Goal: Find specific page/section: Find specific page/section

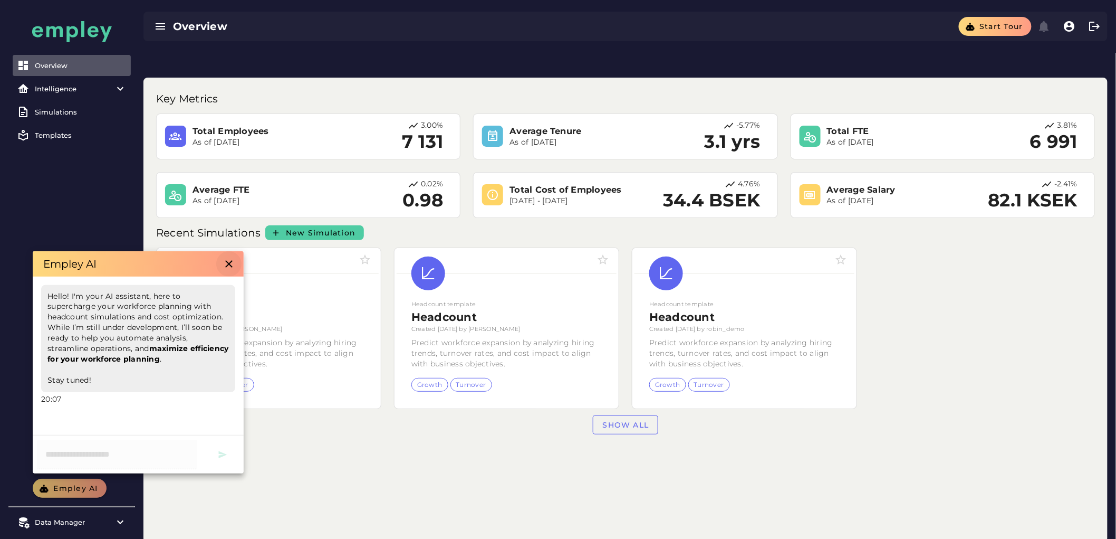
click at [225, 262] on icon "button" at bounding box center [229, 263] width 13 height 13
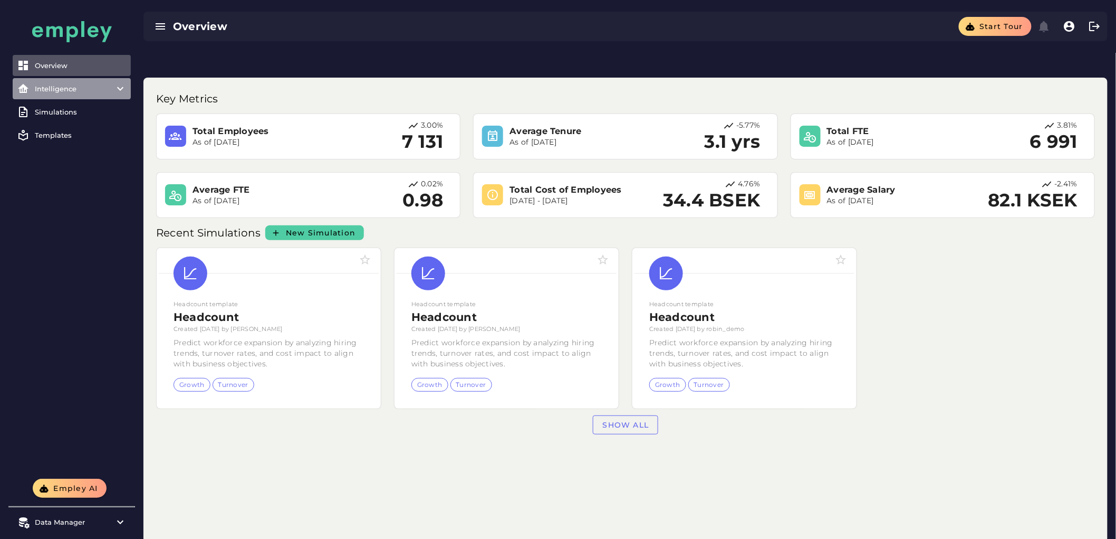
click at [87, 80] on item\) "Intelligence" at bounding box center [72, 88] width 118 height 21
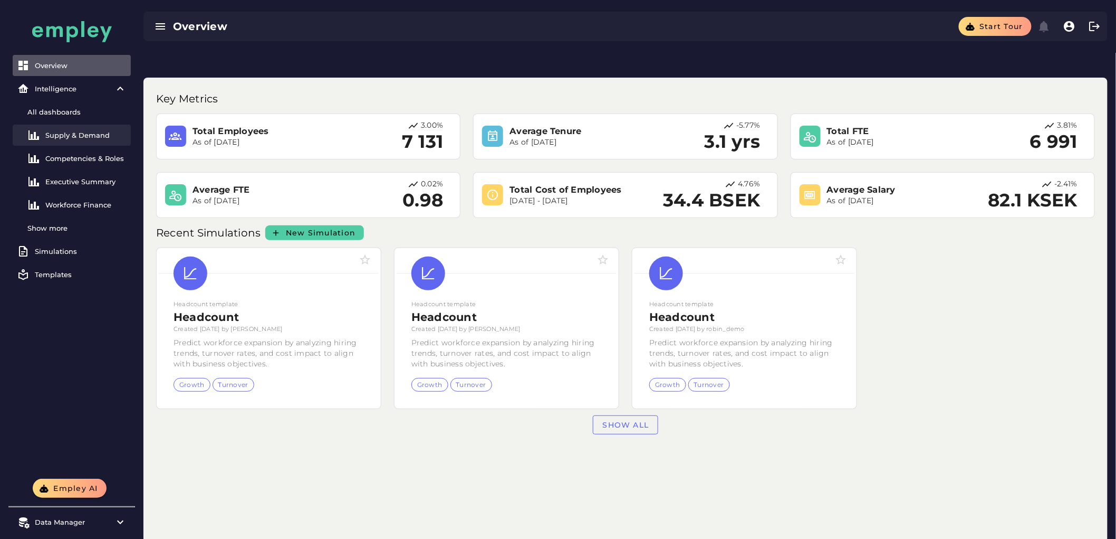
click at [74, 141] on link "Supply & Demand" at bounding box center [72, 134] width 118 height 21
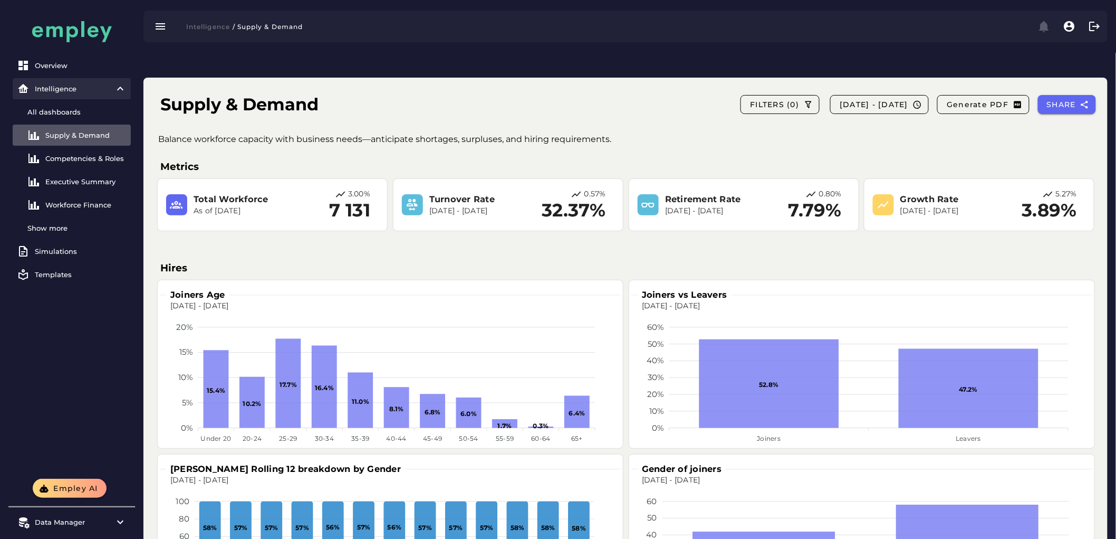
click at [78, 91] on div "Intelligence" at bounding box center [72, 88] width 74 height 8
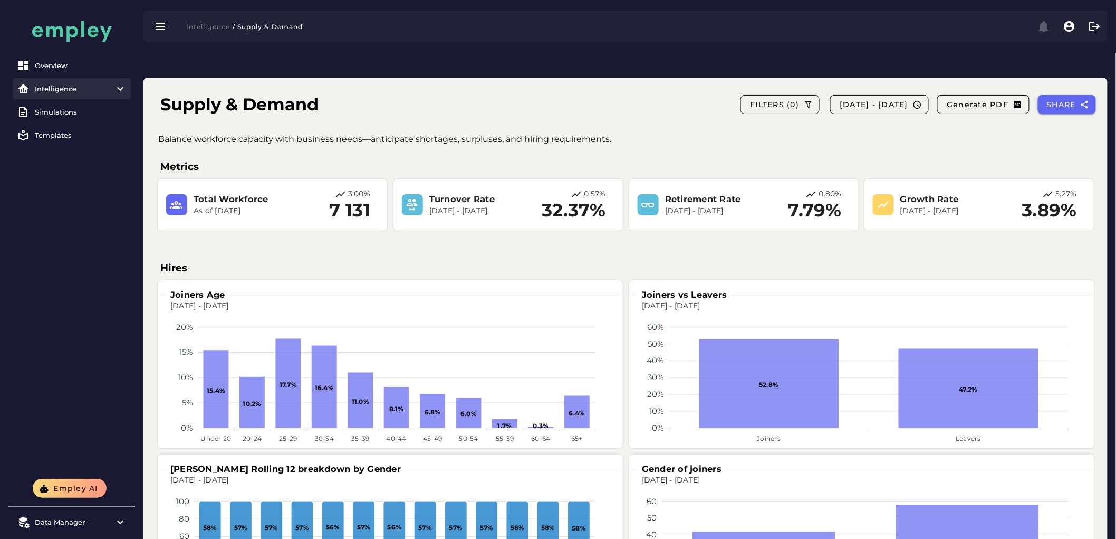
click at [103, 85] on div "Intelligence" at bounding box center [72, 88] width 74 height 8
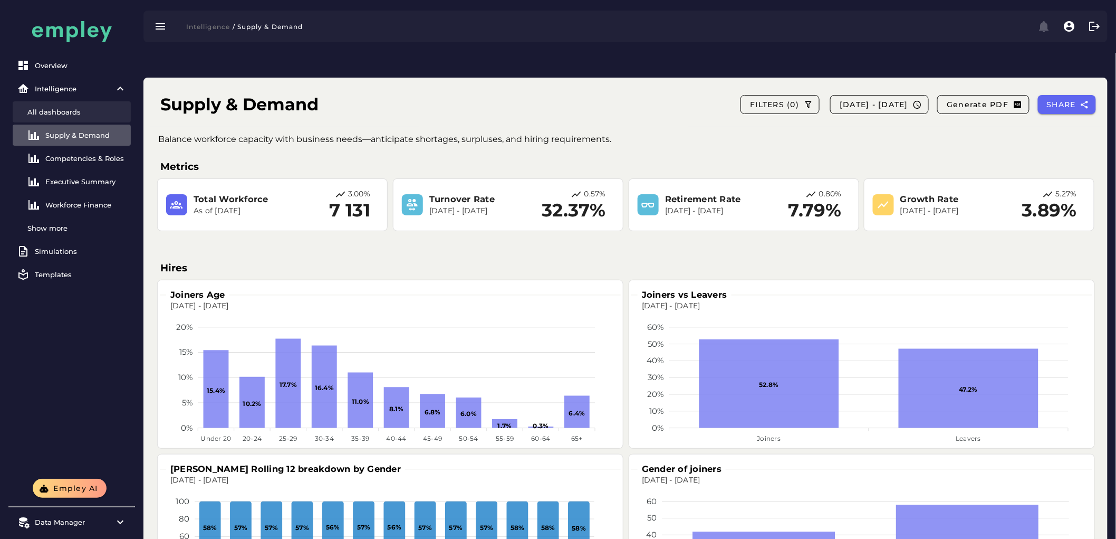
click at [87, 114] on div "All dashboards" at bounding box center [76, 112] width 99 height 8
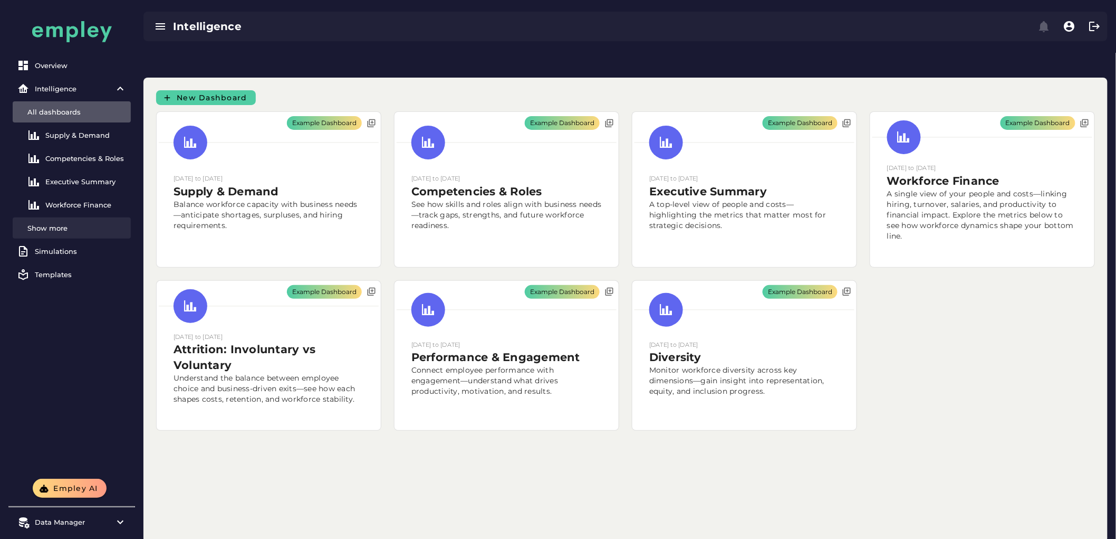
click at [80, 224] on div "Show more" at bounding box center [76, 228] width 99 height 8
click at [77, 109] on div "All dashboards" at bounding box center [76, 112] width 99 height 8
click at [88, 285] on div "Overview Intelligence All dashboards Supply & Demand Competencies & Roles Execu…" at bounding box center [71, 194] width 127 height 287
click at [98, 277] on div "Diversity" at bounding box center [85, 274] width 81 height 8
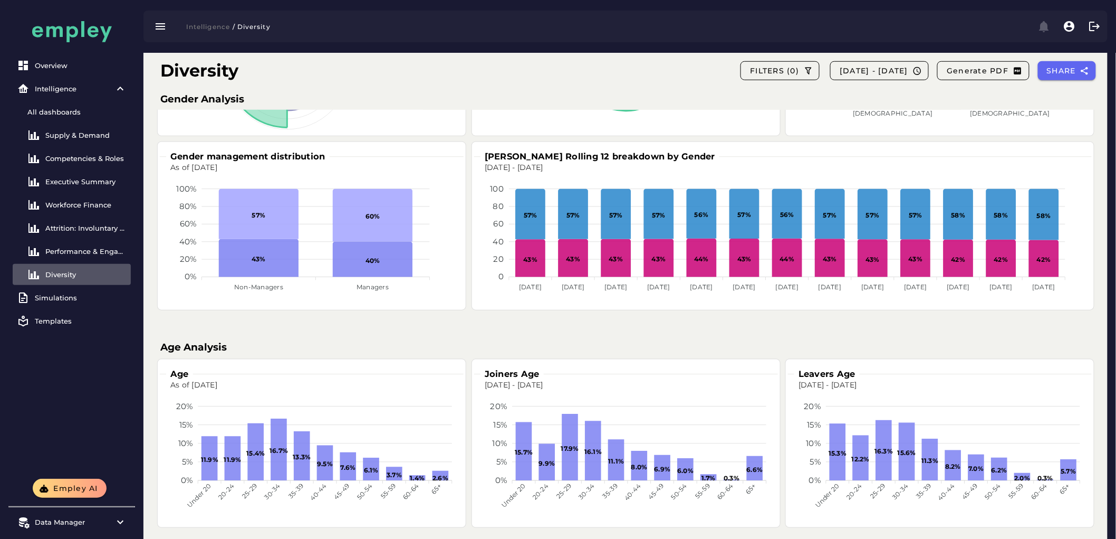
scroll to position [315, 0]
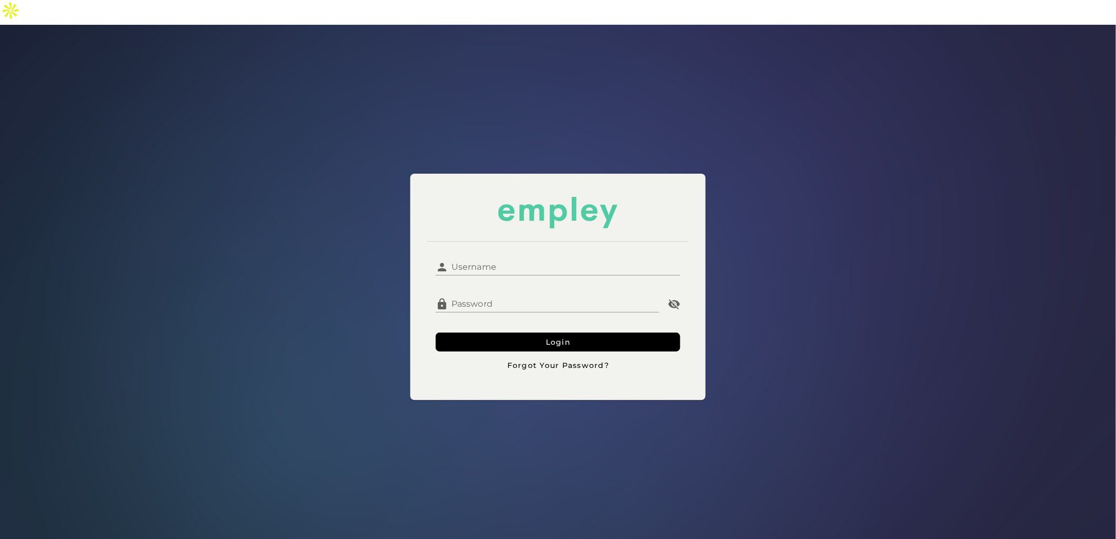
type input "**********"
click at [566, 250] on input "**********" at bounding box center [564, 262] width 232 height 25
click at [482, 332] on button "Login" at bounding box center [558, 341] width 245 height 19
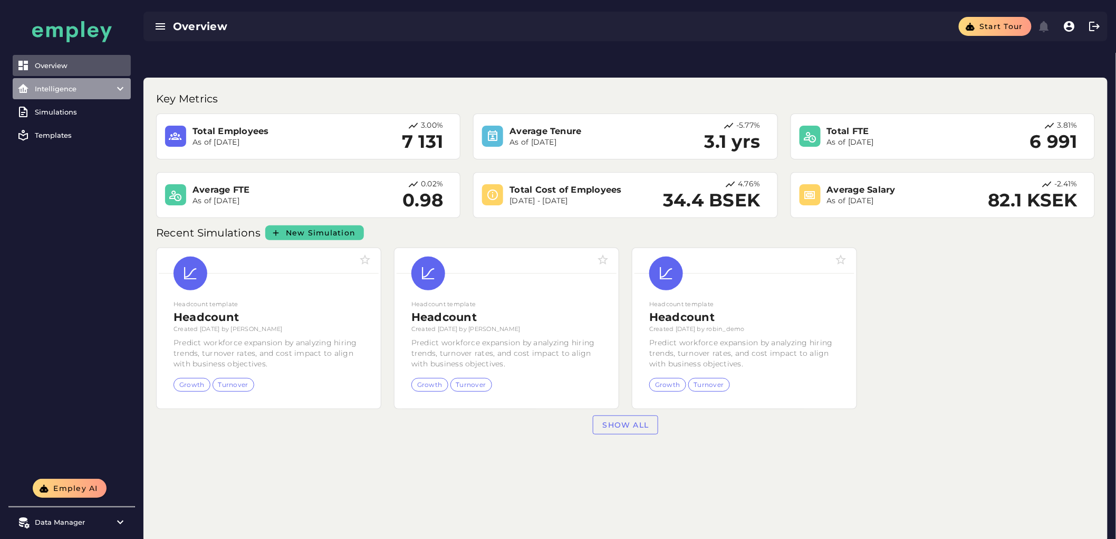
click at [97, 98] on item\) "Intelligence" at bounding box center [72, 88] width 118 height 21
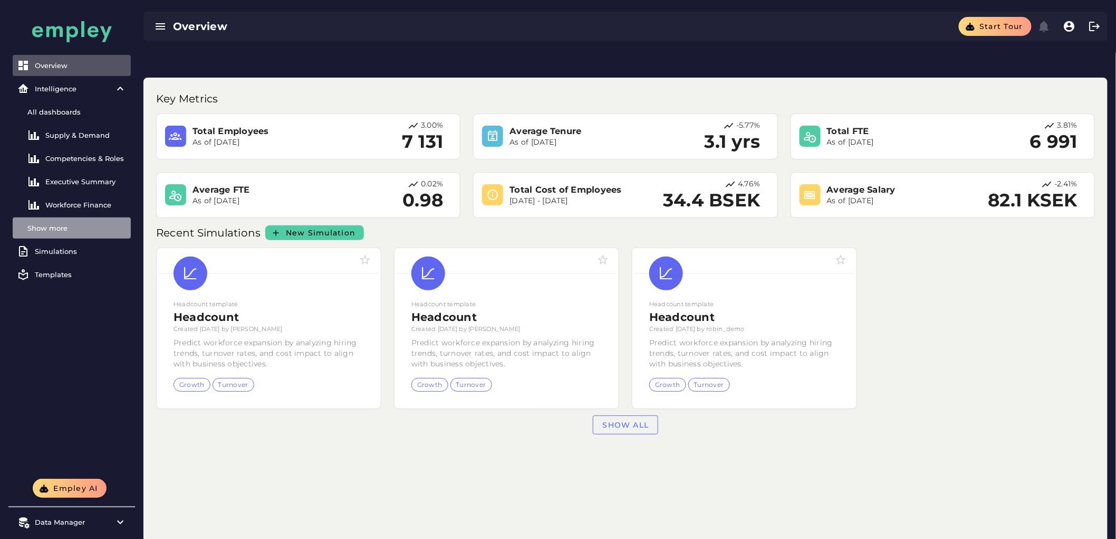
click at [56, 222] on div "Show more" at bounding box center [72, 227] width 118 height 21
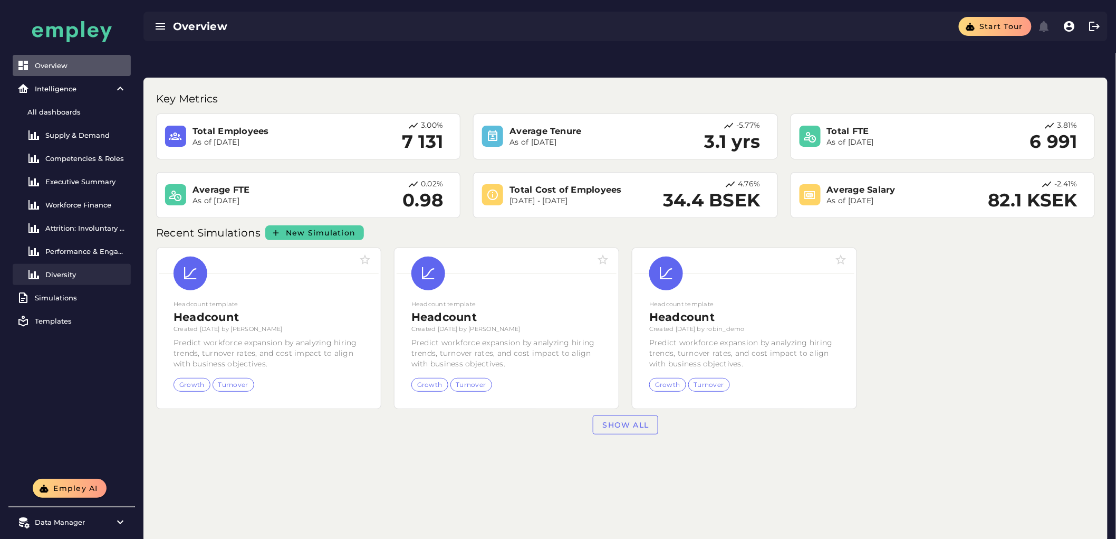
click at [85, 265] on link "Diversity" at bounding box center [72, 274] width 118 height 21
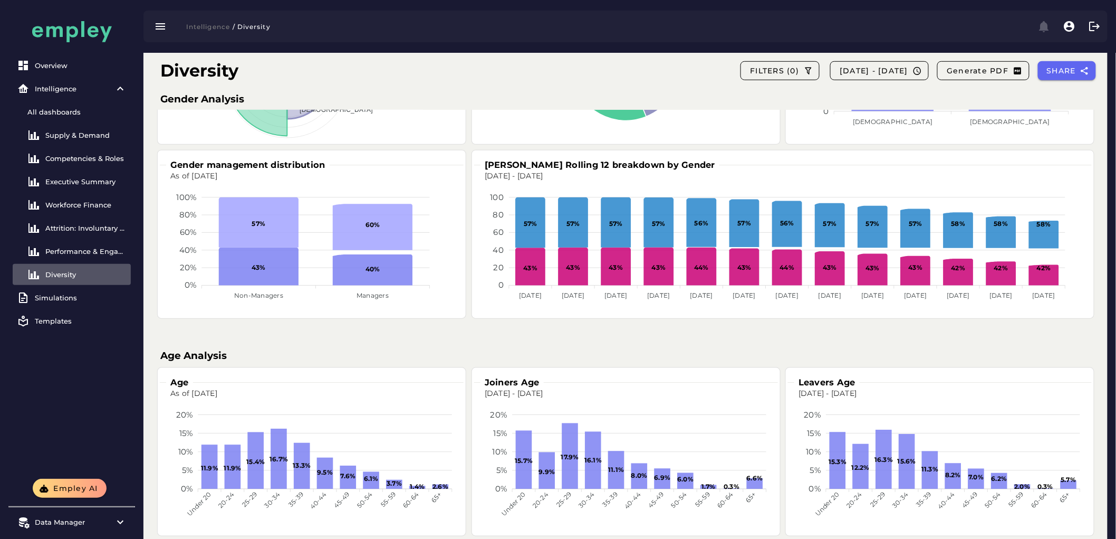
scroll to position [315, 0]
